Goal: Information Seeking & Learning: Learn about a topic

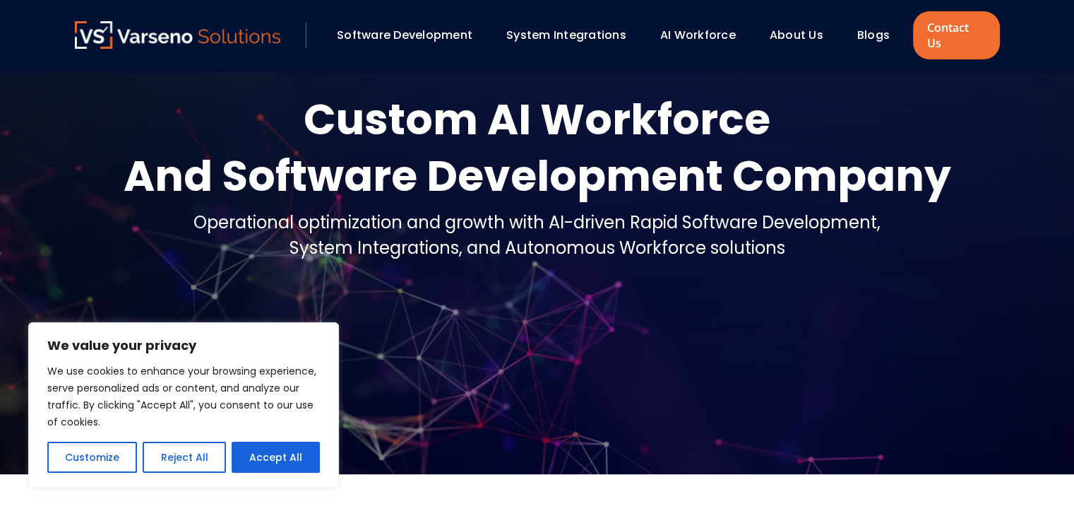
scroll to position [141, 0]
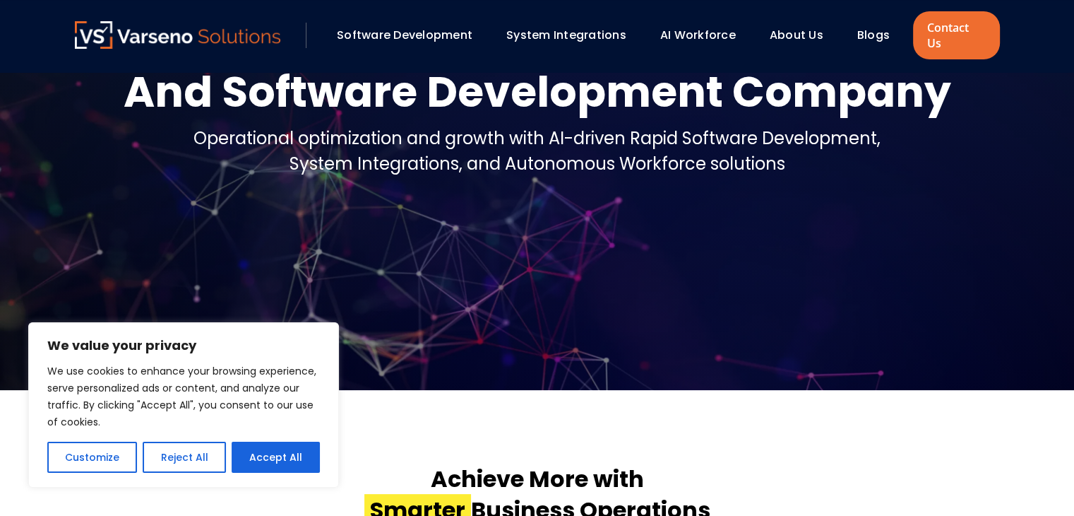
click at [275, 461] on button "Accept All" at bounding box center [276, 456] width 88 height 31
checkbox input "true"
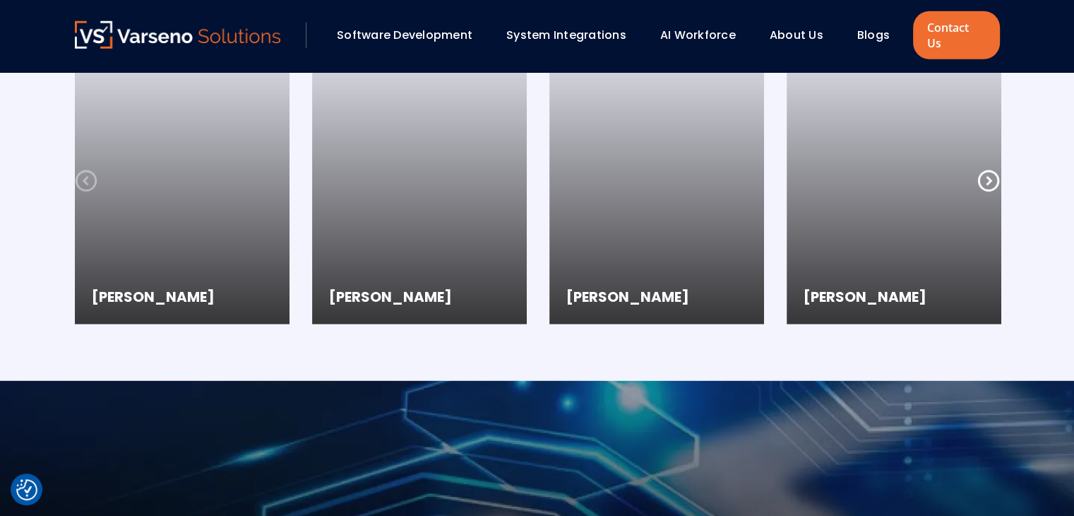
scroll to position [3885, 0]
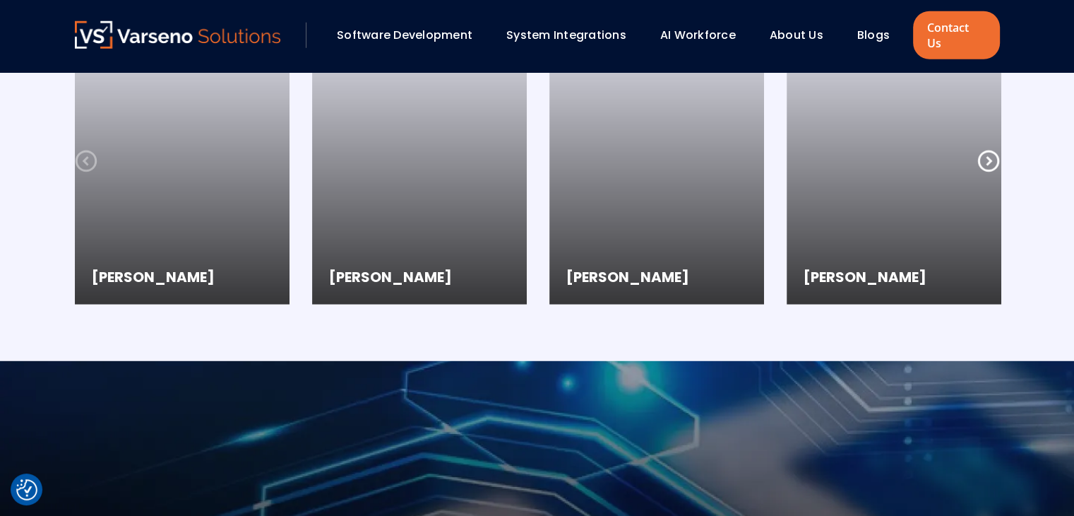
click at [803, 27] on link "About Us" at bounding box center [797, 35] width 54 height 16
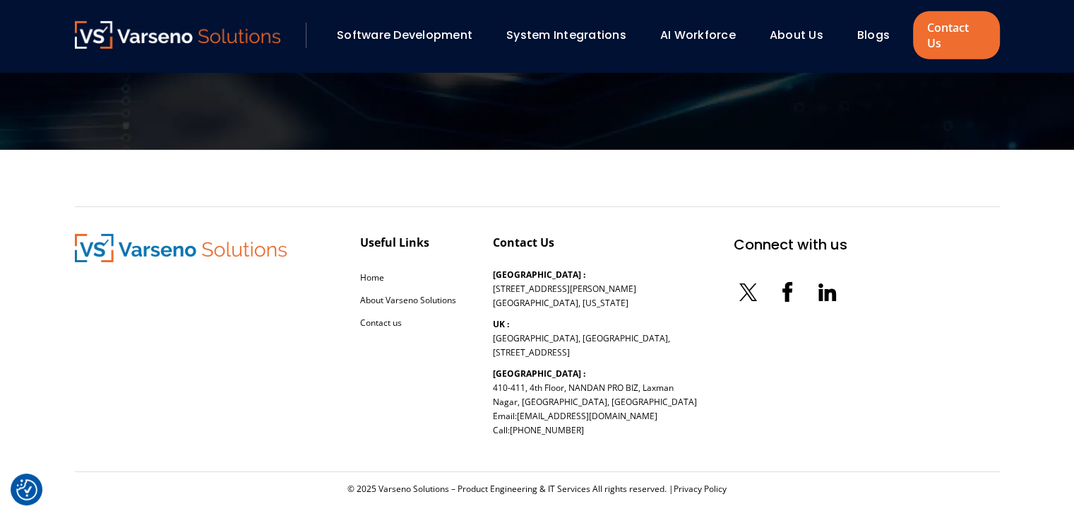
scroll to position [4615, 0]
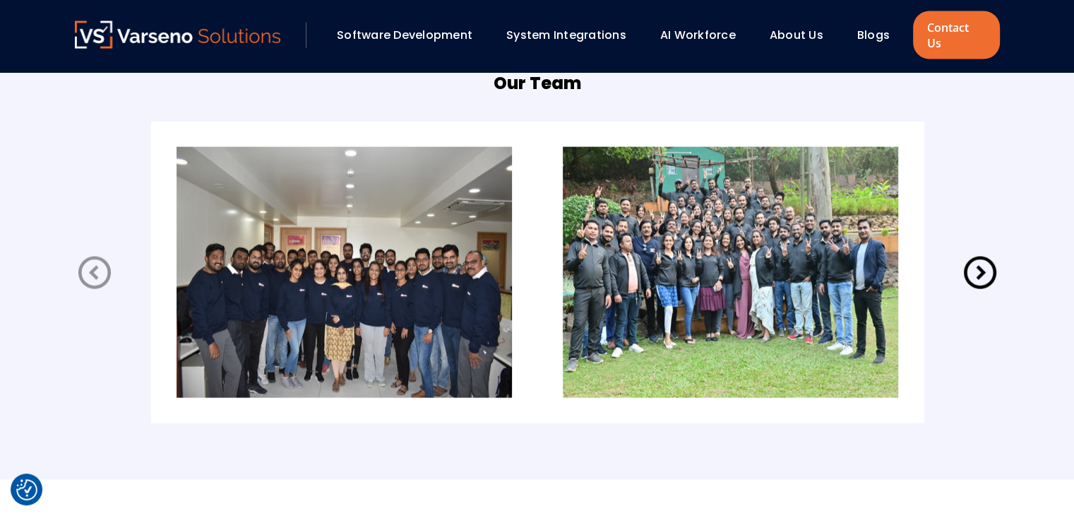
scroll to position [2896, 0]
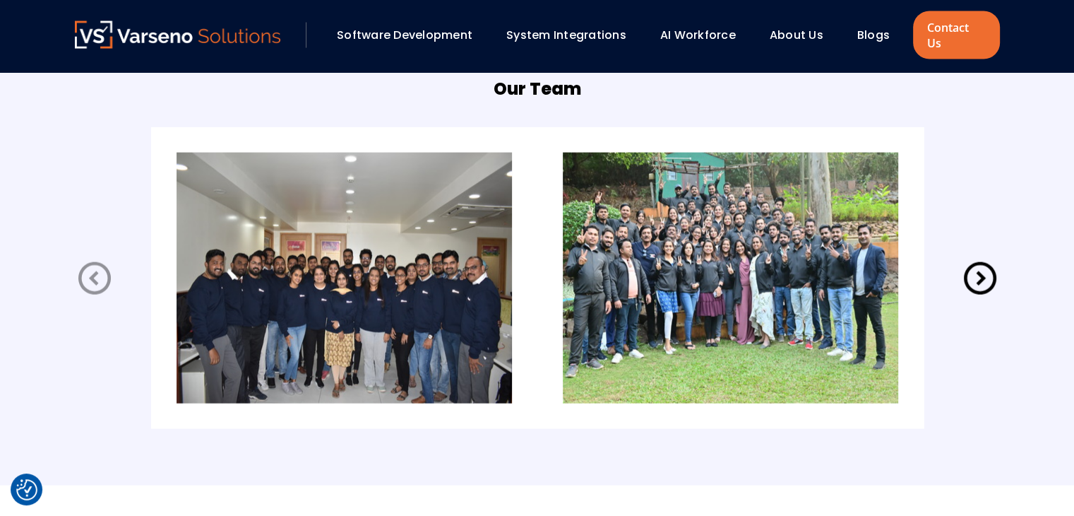
click at [721, 304] on img at bounding box center [730, 278] width 335 height 251
click at [709, 281] on img at bounding box center [730, 278] width 335 height 251
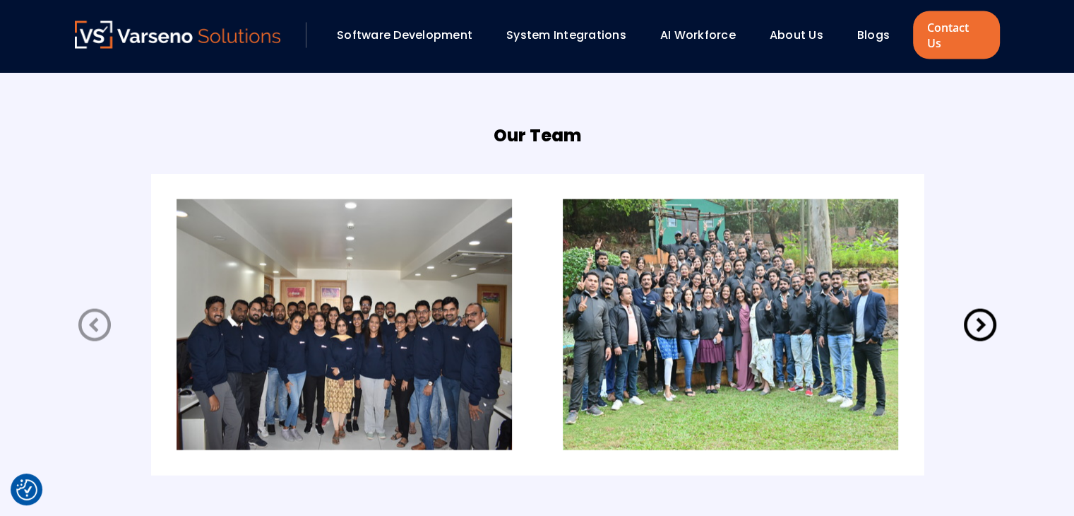
scroll to position [2825, 0]
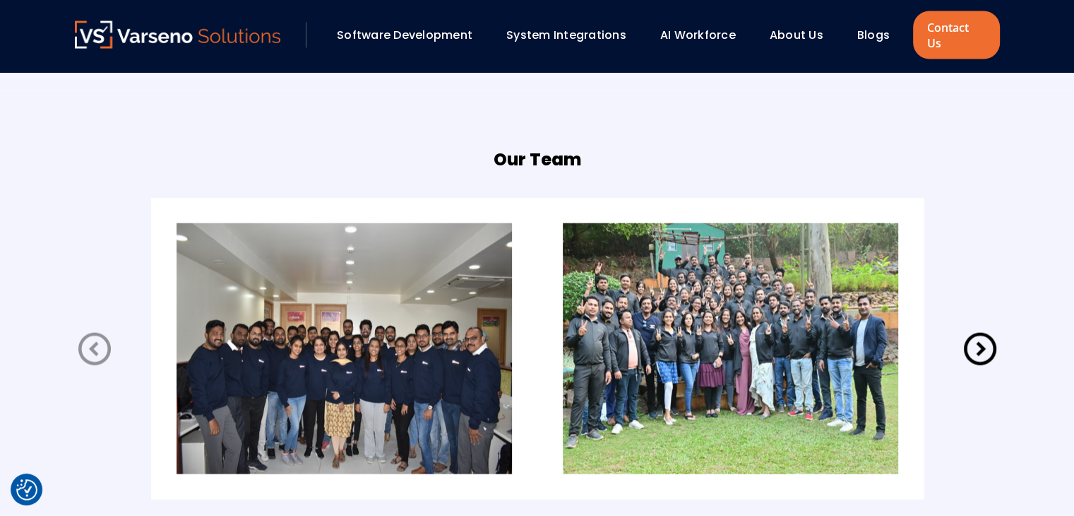
click at [978, 333] on icon at bounding box center [980, 349] width 32 height 32
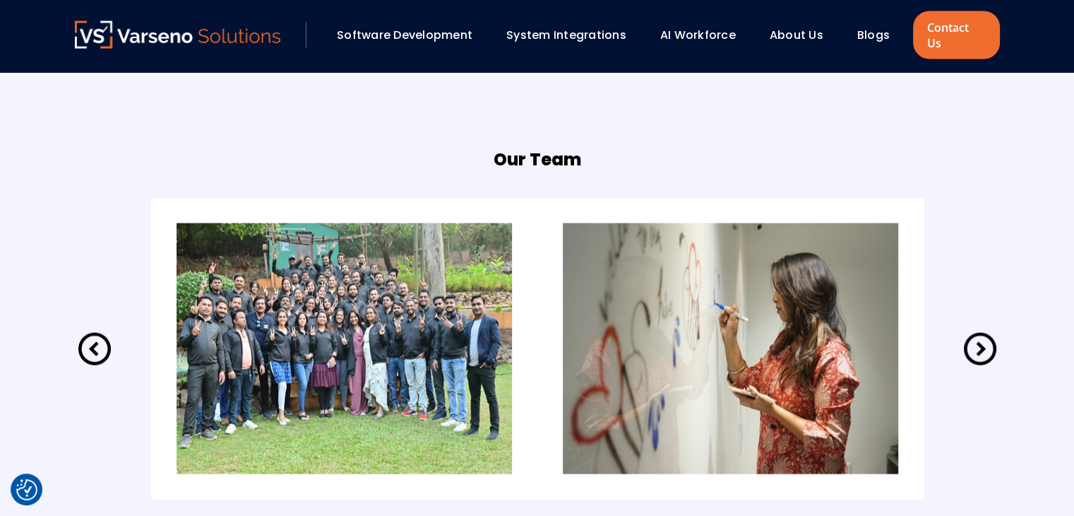
click at [978, 333] on icon at bounding box center [980, 349] width 32 height 32
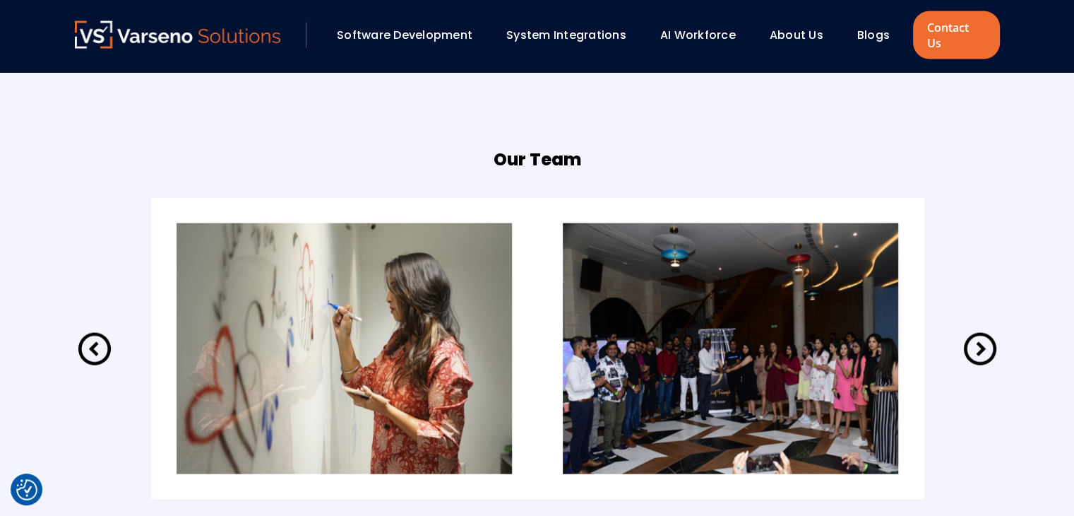
click at [978, 333] on icon at bounding box center [980, 349] width 32 height 32
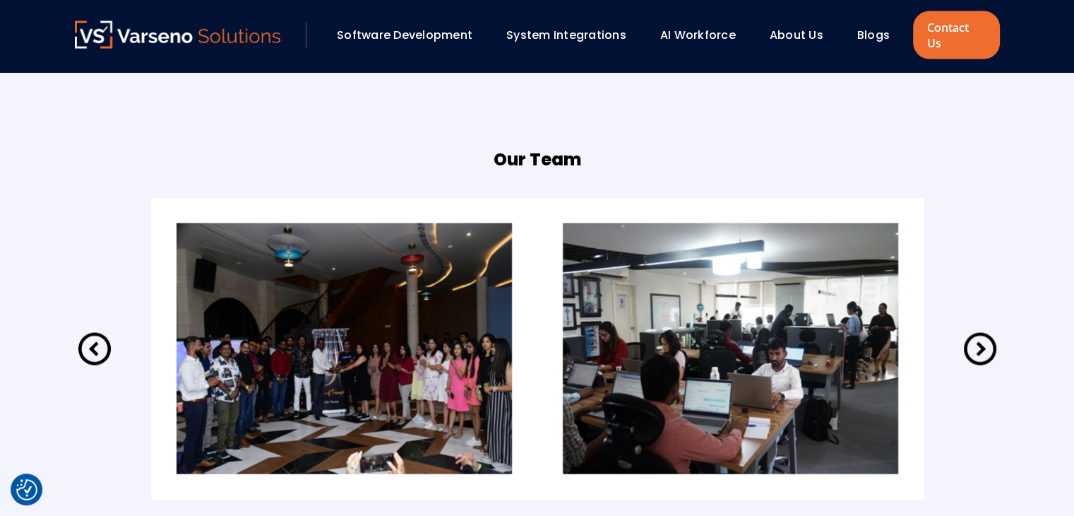
click at [978, 333] on icon at bounding box center [980, 349] width 32 height 32
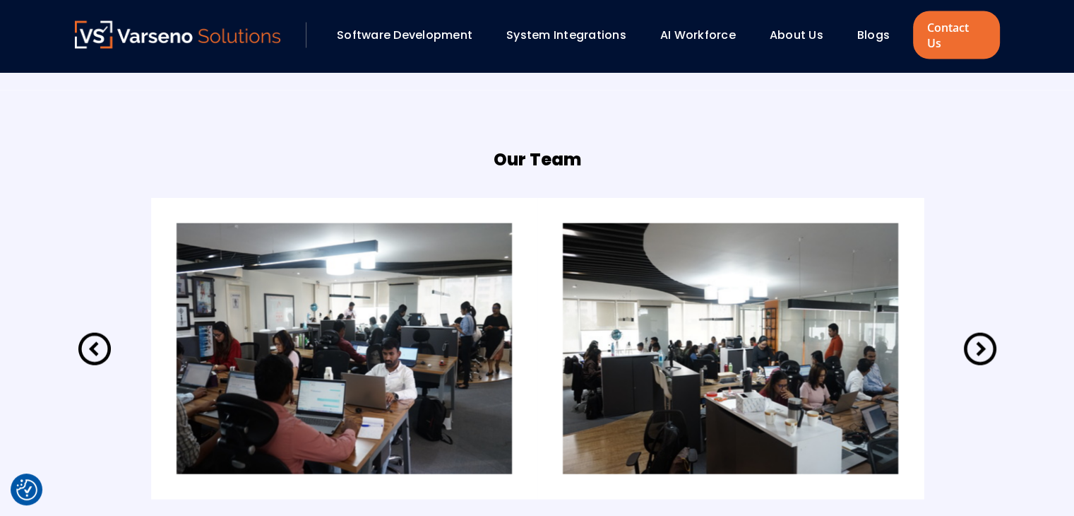
click at [978, 333] on icon at bounding box center [980, 349] width 32 height 32
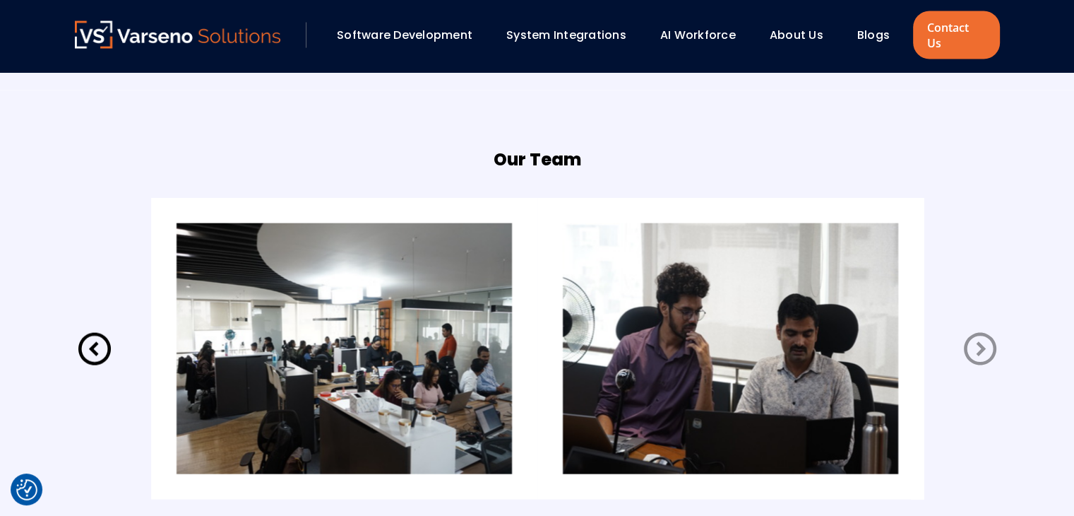
click at [978, 333] on icon at bounding box center [980, 349] width 32 height 32
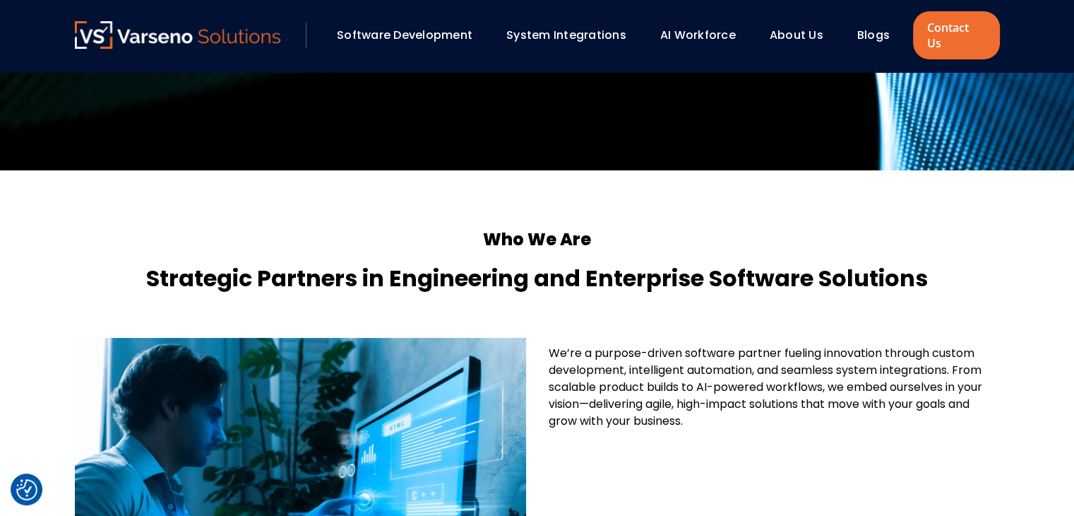
scroll to position [0, 0]
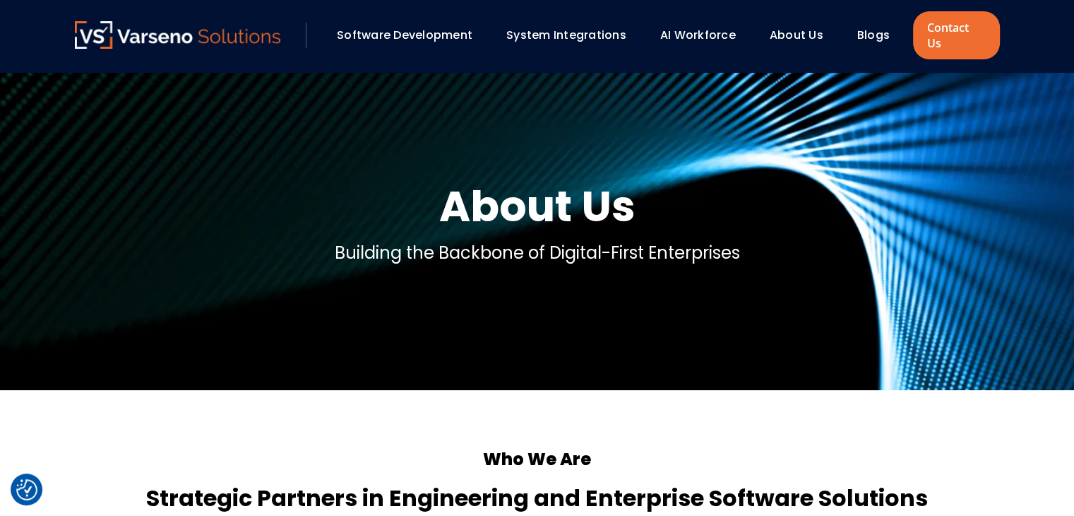
click at [720, 30] on link "AI Workforce" at bounding box center [698, 35] width 76 height 16
click at [805, 32] on link "About Us" at bounding box center [797, 35] width 54 height 16
